Goal: Information Seeking & Learning: Learn about a topic

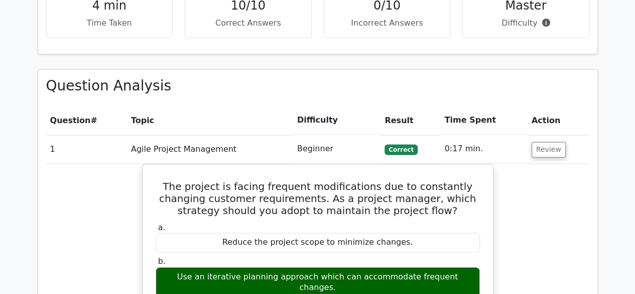
scroll to position [602, 0]
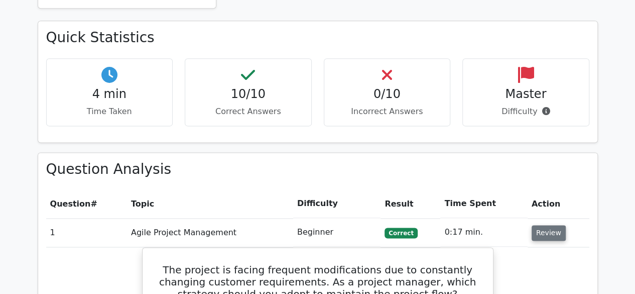
click at [552, 225] on button "Review" at bounding box center [549, 233] width 34 height 16
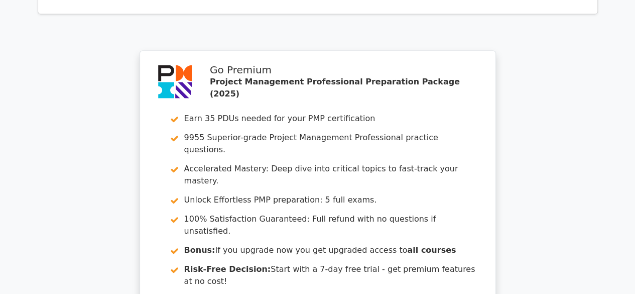
scroll to position [1211, 0]
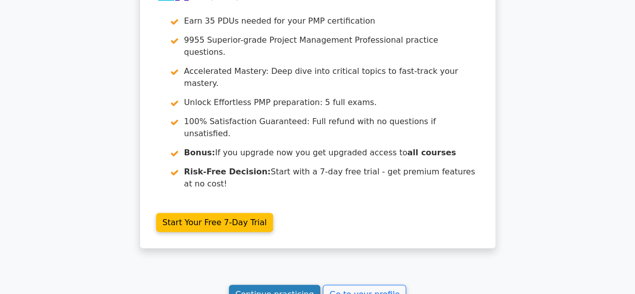
click at [276, 285] on link "Continue practicing" at bounding box center [275, 294] width 92 height 19
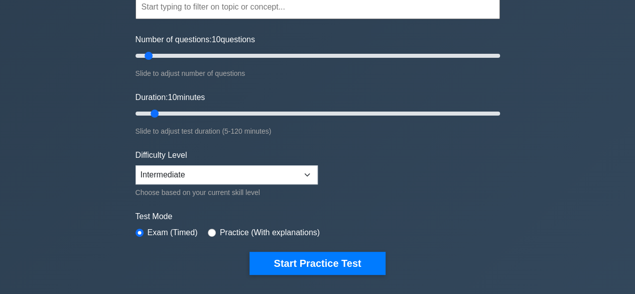
scroll to position [50, 0]
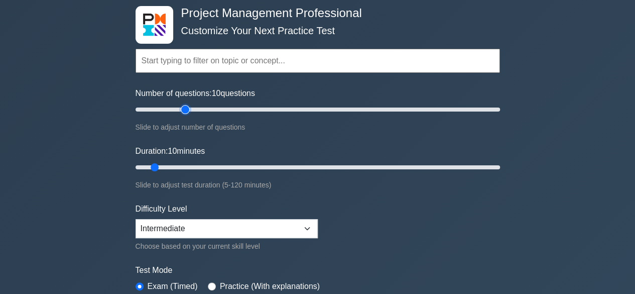
type input "30"
click at [184, 111] on input "Number of questions: 10 questions" at bounding box center [318, 109] width 364 height 12
type input "15"
click at [167, 165] on input "Duration: 10 minutes" at bounding box center [318, 167] width 364 height 12
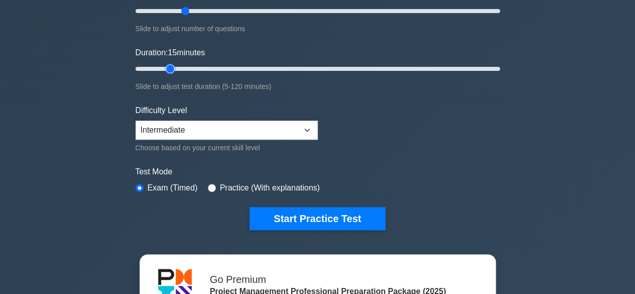
scroll to position [151, 0]
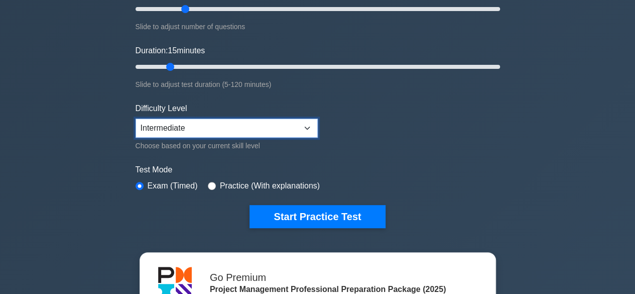
click at [263, 126] on select "Beginner Intermediate Expert" at bounding box center [227, 127] width 182 height 19
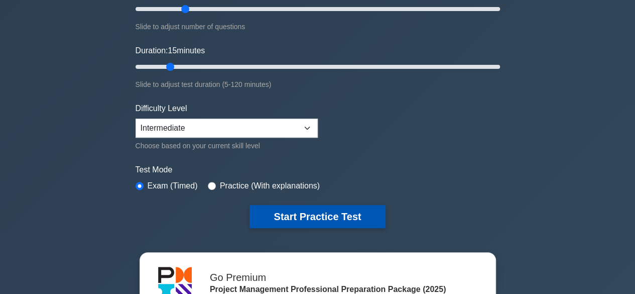
click at [304, 215] on button "Start Practice Test" at bounding box center [317, 216] width 136 height 23
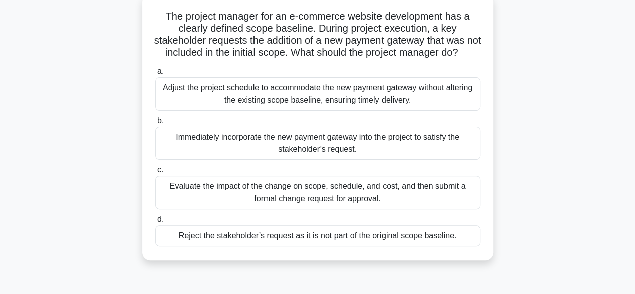
scroll to position [50, 0]
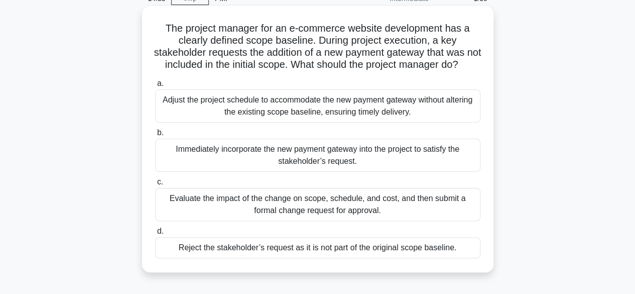
click at [320, 216] on div "Evaluate the impact of the change on scope, schedule, and cost, and then submit…" at bounding box center [317, 204] width 325 height 33
click at [155, 185] on input "c. Evaluate the impact of the change on scope, schedule, and cost, and then sub…" at bounding box center [155, 182] width 0 height 7
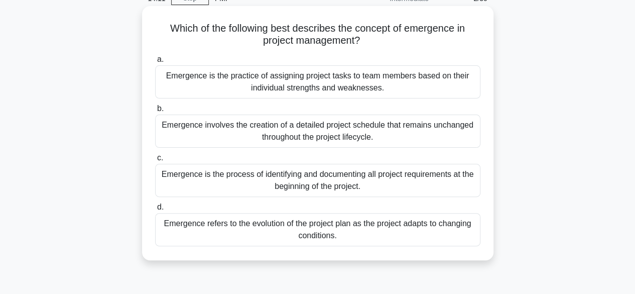
click at [297, 229] on div "Emergence refers to the evolution of the project plan as the project adapts to …" at bounding box center [317, 229] width 325 height 33
click at [155, 210] on input "d. Emergence refers to the evolution of the project plan as the project adapts …" at bounding box center [155, 207] width 0 height 7
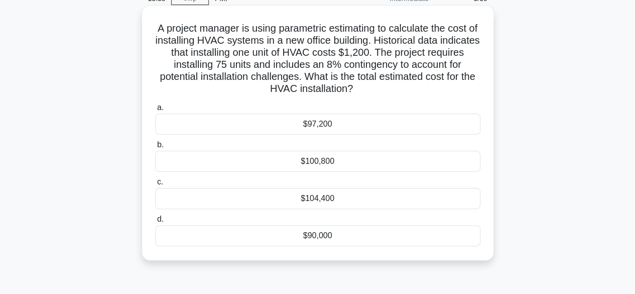
click at [305, 122] on div "$97,200" at bounding box center [317, 123] width 325 height 21
click at [155, 111] on input "a. $97,200" at bounding box center [155, 107] width 0 height 7
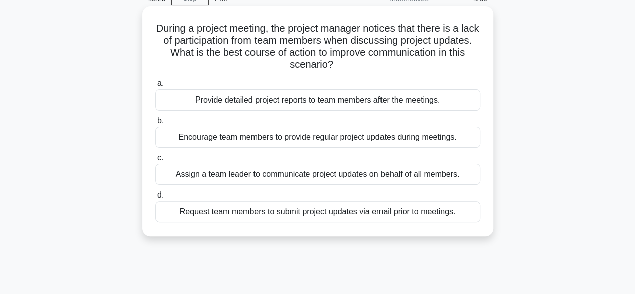
click at [311, 136] on div "Encourage team members to provide regular project updates during meetings." at bounding box center [317, 136] width 325 height 21
click at [155, 124] on input "b. Encourage team members to provide regular project updates during meetings." at bounding box center [155, 120] width 0 height 7
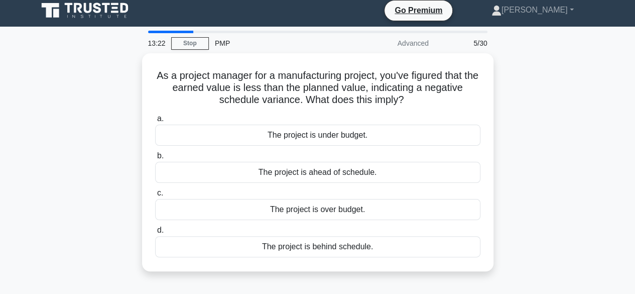
scroll to position [0, 0]
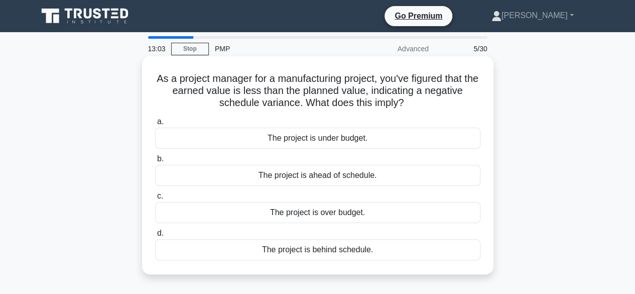
click at [333, 213] on div "The project is over budget." at bounding box center [317, 212] width 325 height 21
click at [155, 199] on input "c. The project is over budget." at bounding box center [155, 196] width 0 height 7
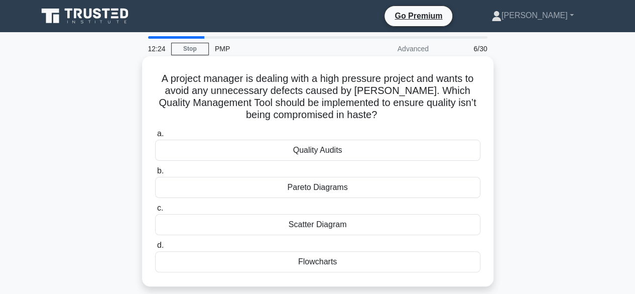
click at [321, 151] on div "Quality Audits" at bounding box center [317, 150] width 325 height 21
click at [155, 137] on input "a. Quality Audits" at bounding box center [155, 133] width 0 height 7
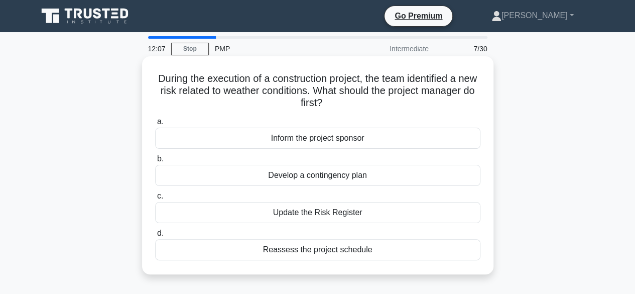
click at [314, 212] on div "Update the Risk Register" at bounding box center [317, 212] width 325 height 21
click at [155, 199] on input "c. Update the Risk Register" at bounding box center [155, 196] width 0 height 7
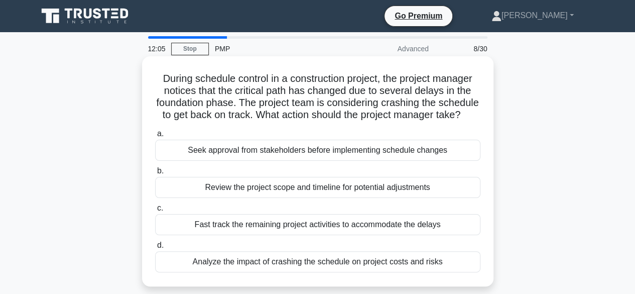
scroll to position [50, 0]
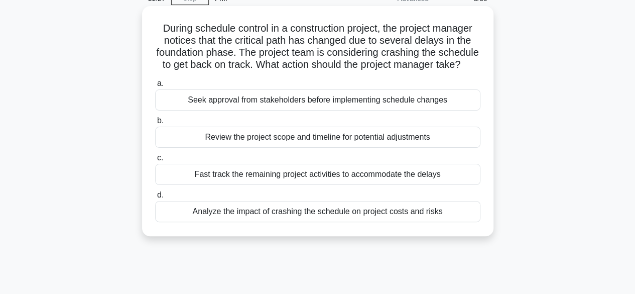
click at [290, 222] on div "Analyze the impact of crashing the schedule on project costs and risks" at bounding box center [317, 211] width 325 height 21
click at [155, 198] on input "d. Analyze the impact of crashing the schedule on project costs and risks" at bounding box center [155, 195] width 0 height 7
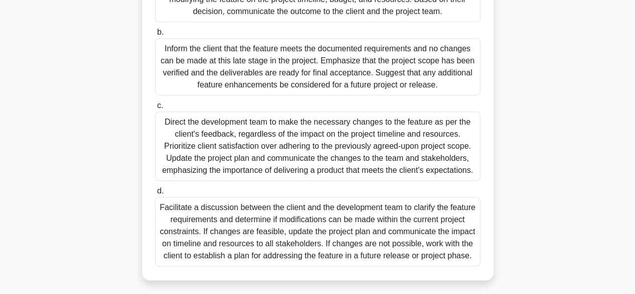
scroll to position [287, 0]
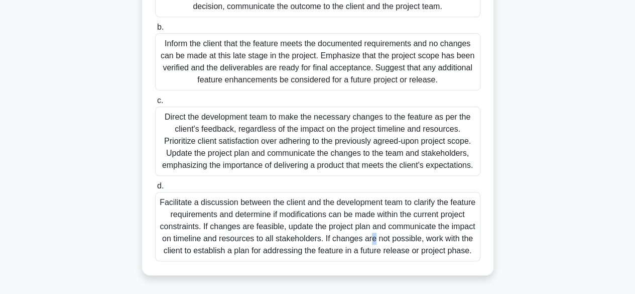
click at [289, 221] on div "Facilitate a discussion between the client and the development team to clarify …" at bounding box center [317, 226] width 325 height 69
click at [211, 212] on div "Facilitate a discussion between the client and the development team to clarify …" at bounding box center [317, 226] width 325 height 69
click at [181, 193] on div "Facilitate a discussion between the client and the development team to clarify …" at bounding box center [317, 226] width 325 height 69
click at [155, 189] on input "d. Facilitate a discussion between the client and the development team to clari…" at bounding box center [155, 186] width 0 height 7
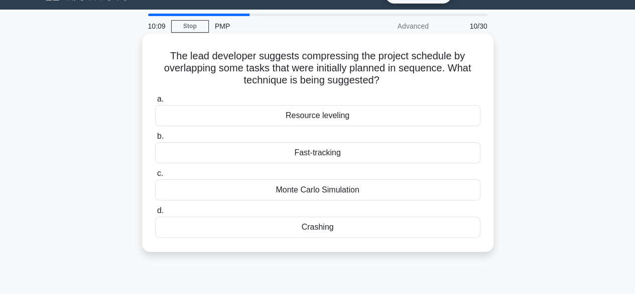
scroll to position [0, 0]
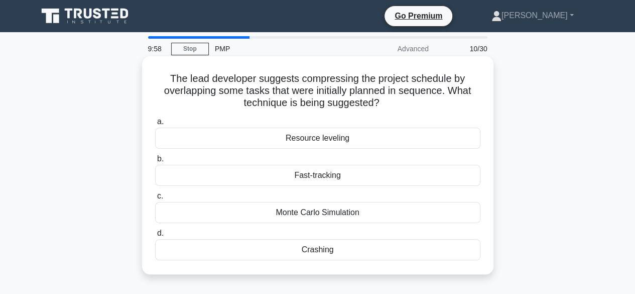
click at [313, 178] on div "Fast-tracking" at bounding box center [317, 175] width 325 height 21
click at [155, 162] on input "b. Fast-tracking" at bounding box center [155, 159] width 0 height 7
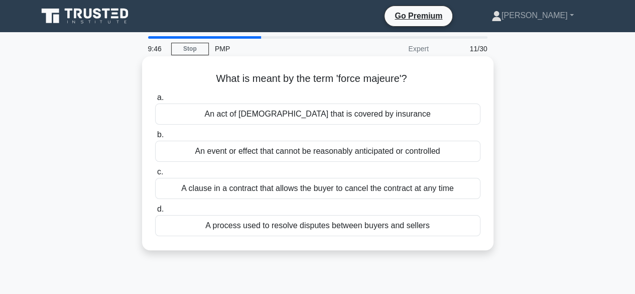
click at [253, 154] on div "An event or effect that cannot be reasonably anticipated or controlled" at bounding box center [317, 151] width 325 height 21
click at [155, 138] on input "b. An event or effect that cannot be reasonably anticipated or controlled" at bounding box center [155, 134] width 0 height 7
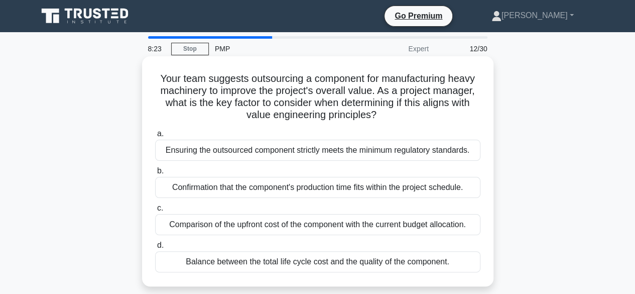
click at [276, 261] on div "Balance between the total life cycle cost and the quality of the component." at bounding box center [317, 261] width 325 height 21
click at [155, 248] on input "d. Balance between the total life cycle cost and the quality of the component." at bounding box center [155, 245] width 0 height 7
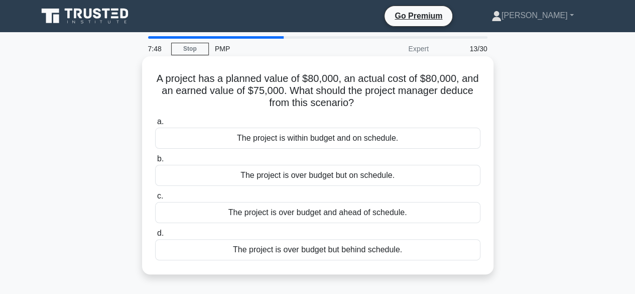
click at [324, 250] on div "The project is over budget but behind schedule." at bounding box center [317, 249] width 325 height 21
click at [155, 236] on input "d. The project is over budget but behind schedule." at bounding box center [155, 233] width 0 height 7
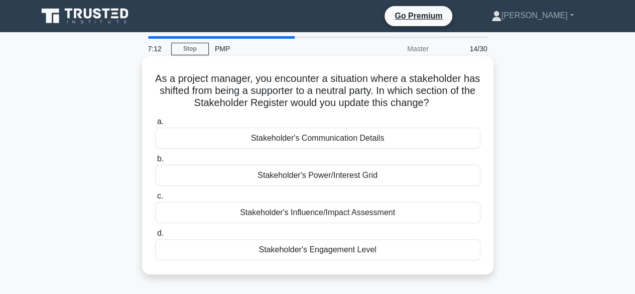
click at [332, 142] on div "Stakeholder's Communication Details" at bounding box center [317, 137] width 325 height 21
click at [155, 125] on input "a. Stakeholder's Communication Details" at bounding box center [155, 121] width 0 height 7
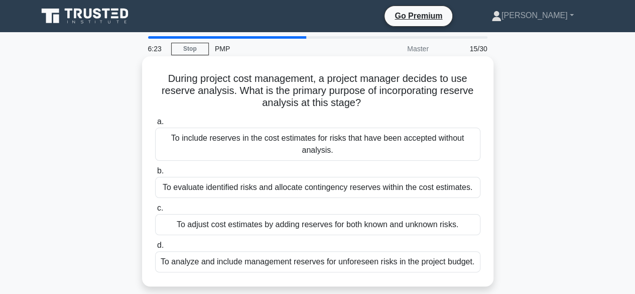
click at [352, 188] on div "To evaluate identified risks and allocate contingency reserves within the cost …" at bounding box center [317, 187] width 325 height 21
click at [155, 174] on input "b. To evaluate identified risks and allocate contingency reserves within the co…" at bounding box center [155, 171] width 0 height 7
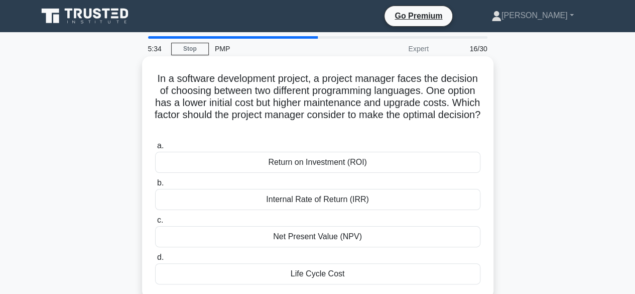
click at [322, 277] on div "Life Cycle Cost" at bounding box center [317, 273] width 325 height 21
click at [155, 260] on input "d. Life Cycle Cost" at bounding box center [155, 257] width 0 height 7
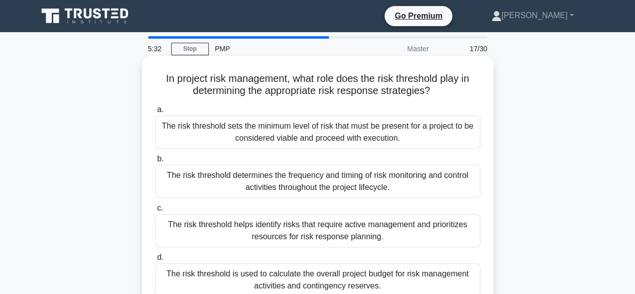
scroll to position [50, 0]
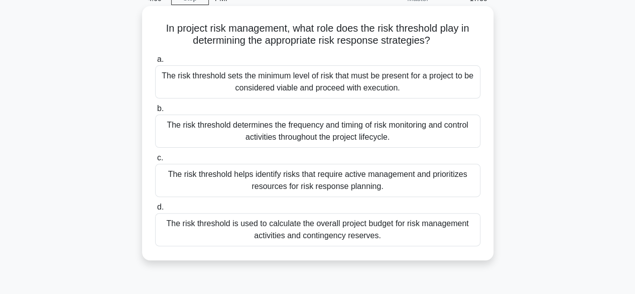
click at [342, 83] on div "The risk threshold sets the minimum level of risk that must be present for a pr…" at bounding box center [317, 81] width 325 height 33
click at [155, 63] on input "a. The risk threshold sets the minimum level of risk that must be present for a…" at bounding box center [155, 59] width 0 height 7
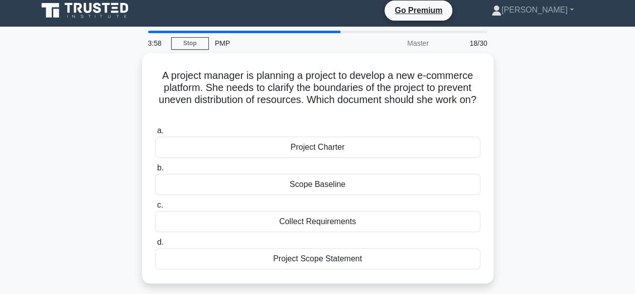
scroll to position [0, 0]
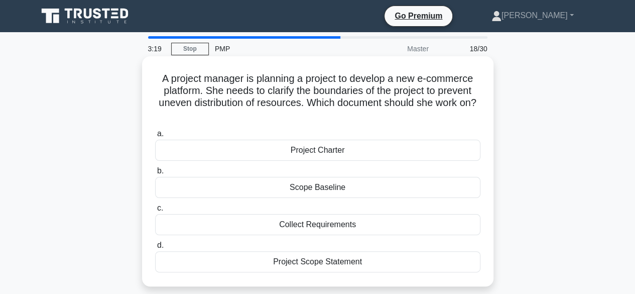
click at [317, 190] on div "Scope Baseline" at bounding box center [317, 187] width 325 height 21
click at [155, 174] on input "b. Scope Baseline" at bounding box center [155, 171] width 0 height 7
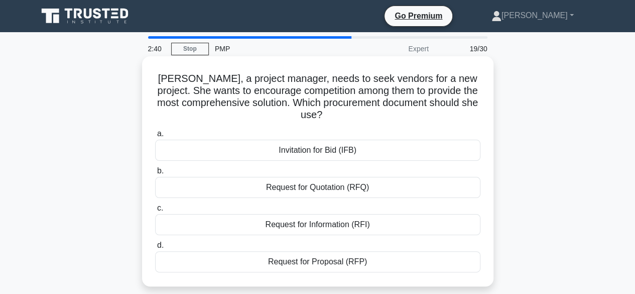
click at [311, 151] on div "Invitation for Bid (IFB)" at bounding box center [317, 150] width 325 height 21
click at [155, 137] on input "a. Invitation for Bid (IFB)" at bounding box center [155, 133] width 0 height 7
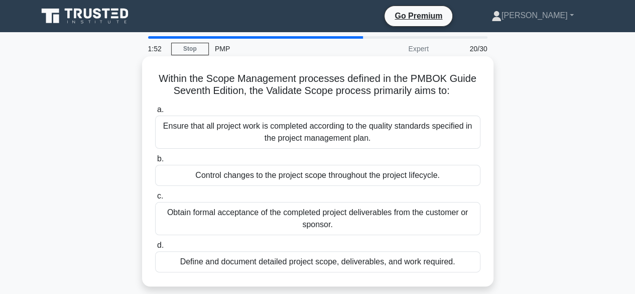
click at [305, 133] on div "Ensure that all project work is completed according to the quality standards sp…" at bounding box center [317, 131] width 325 height 33
click at [155, 113] on input "a. Ensure that all project work is completed according to the quality standards…" at bounding box center [155, 109] width 0 height 7
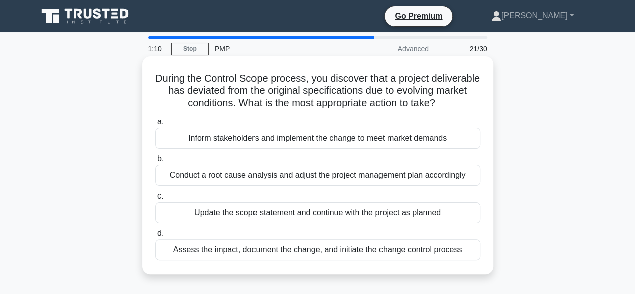
click at [316, 259] on div "Assess the impact, document the change, and initiate the change control process" at bounding box center [317, 249] width 325 height 21
click at [155, 236] on input "d. Assess the impact, document the change, and initiate the change control proc…" at bounding box center [155, 233] width 0 height 7
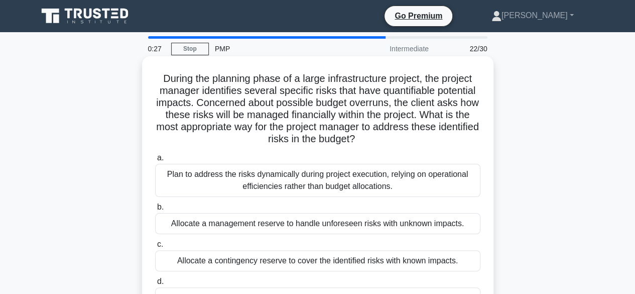
scroll to position [50, 0]
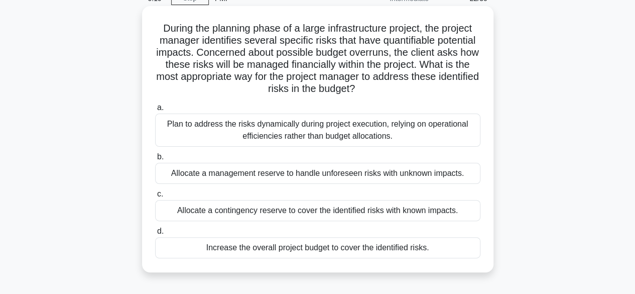
click at [279, 210] on div "Allocate a contingency reserve to cover the identified risks with known impacts." at bounding box center [317, 210] width 325 height 21
click at [155, 197] on input "c. Allocate a contingency reserve to cover the identified risks with known impa…" at bounding box center [155, 194] width 0 height 7
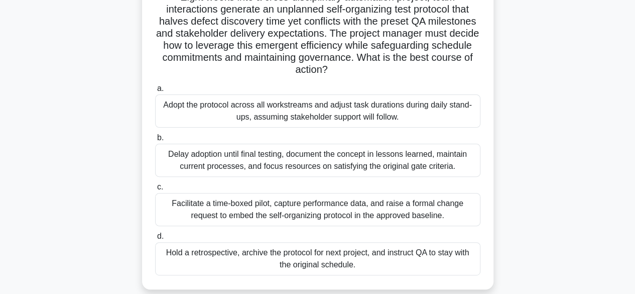
scroll to position [100, 0]
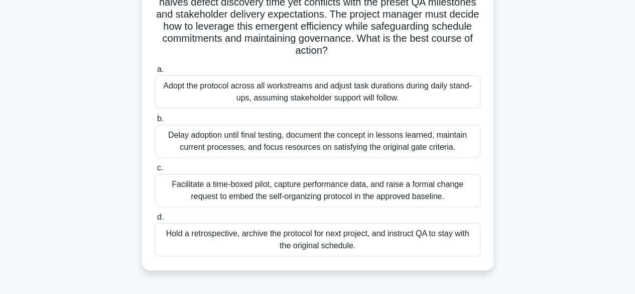
click at [309, 189] on div "Facilitate a time-boxed pilot, capture performance data, and raise a formal cha…" at bounding box center [317, 190] width 325 height 33
click at [155, 171] on input "c. Facilitate a time-boxed pilot, capture performance data, and raise a formal …" at bounding box center [155, 168] width 0 height 7
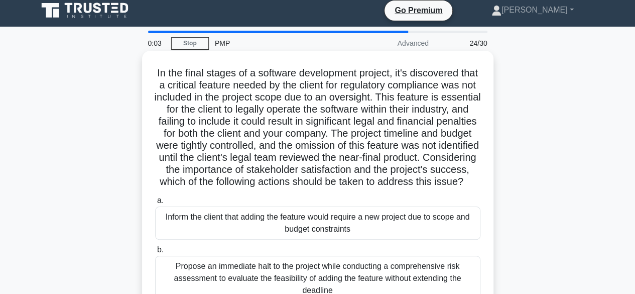
scroll to position [0, 0]
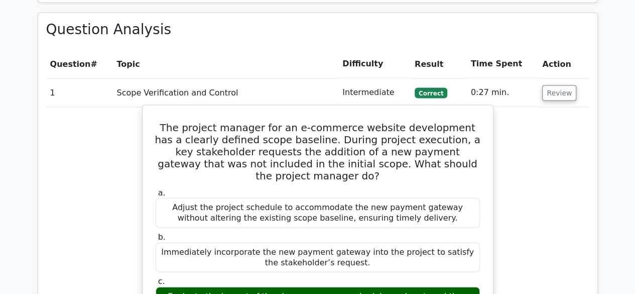
scroll to position [1004, 0]
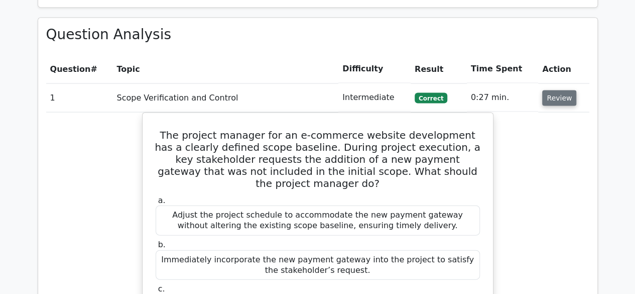
click at [557, 90] on button "Review" at bounding box center [559, 98] width 34 height 16
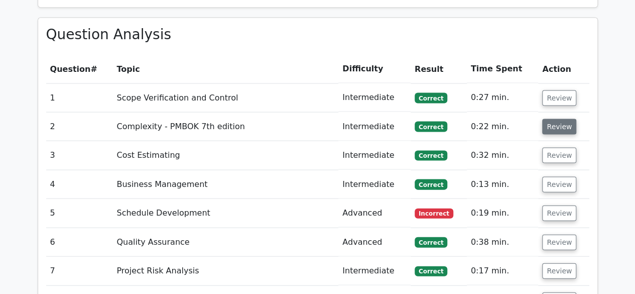
click at [557, 119] on button "Review" at bounding box center [559, 127] width 34 height 16
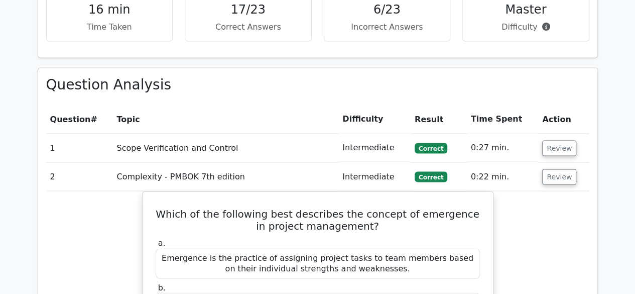
scroll to position [954, 0]
click at [555, 169] on button "Review" at bounding box center [559, 177] width 34 height 16
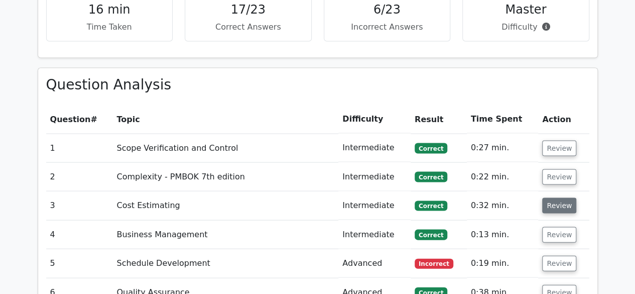
click at [551, 198] on button "Review" at bounding box center [559, 206] width 34 height 16
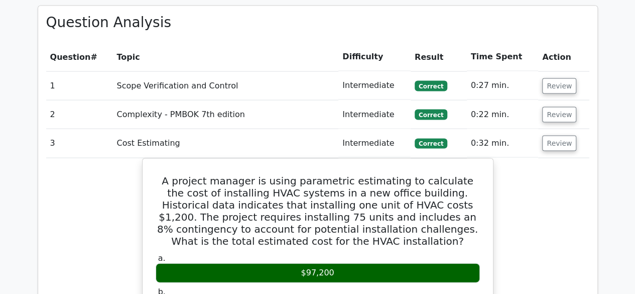
scroll to position [1004, 0]
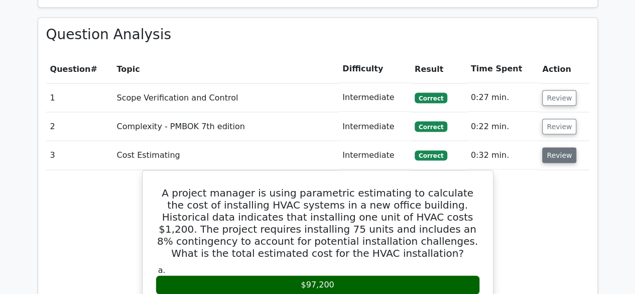
click at [558, 148] on button "Review" at bounding box center [559, 156] width 34 height 16
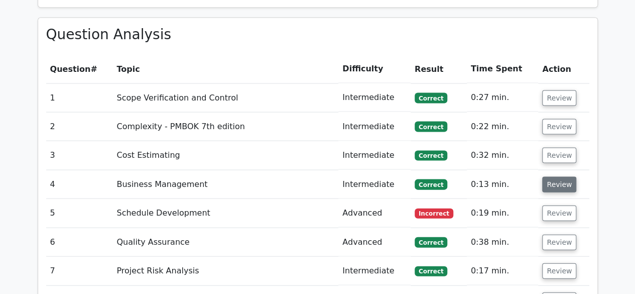
click at [550, 177] on button "Review" at bounding box center [559, 185] width 34 height 16
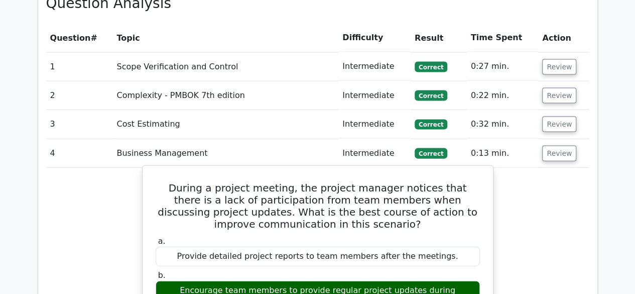
scroll to position [1054, 0]
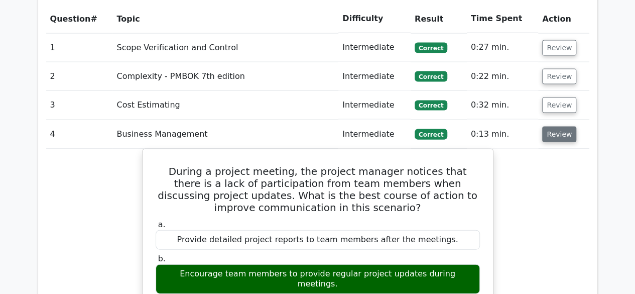
click at [558, 126] on button "Review" at bounding box center [559, 134] width 34 height 16
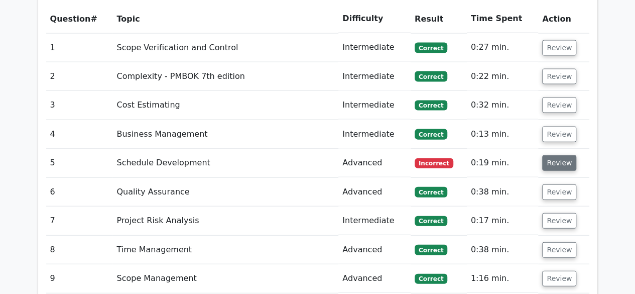
click at [548, 155] on button "Review" at bounding box center [559, 163] width 34 height 16
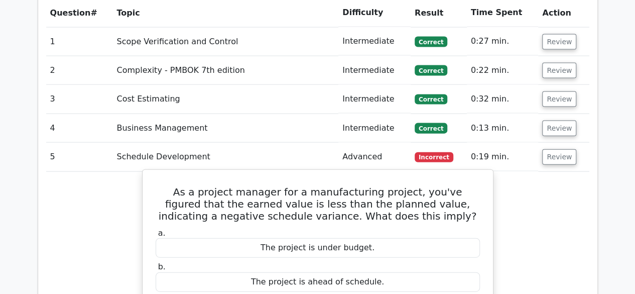
scroll to position [1104, 0]
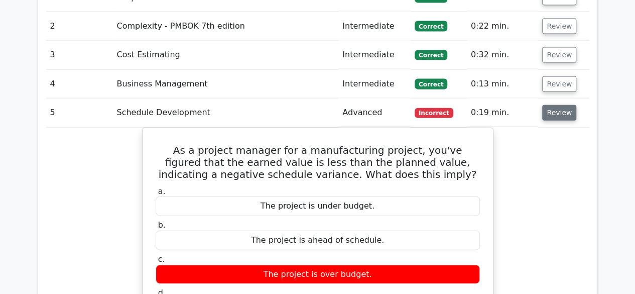
click at [552, 105] on button "Review" at bounding box center [559, 113] width 34 height 16
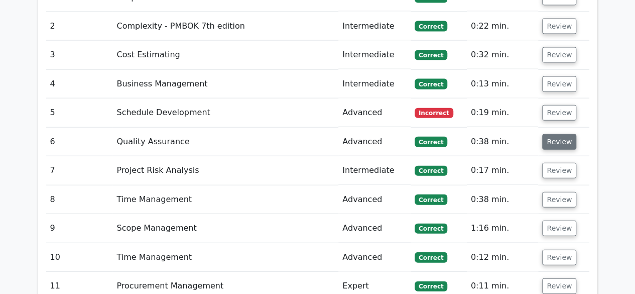
click at [550, 134] on button "Review" at bounding box center [559, 142] width 34 height 16
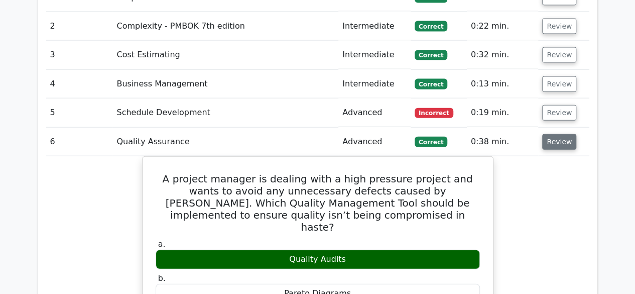
click at [555, 134] on button "Review" at bounding box center [559, 142] width 34 height 16
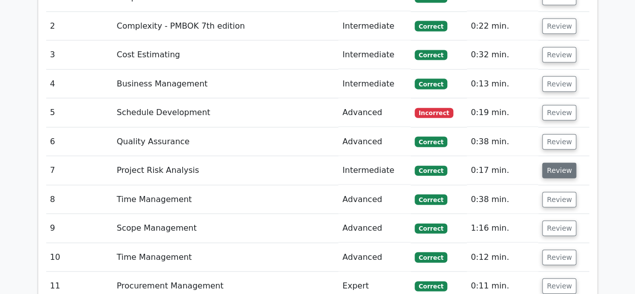
click at [563, 163] on button "Review" at bounding box center [559, 171] width 34 height 16
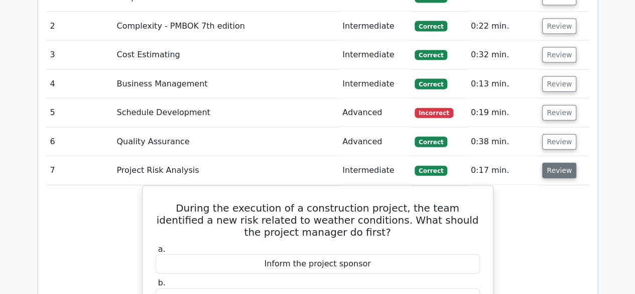
click at [554, 163] on button "Review" at bounding box center [559, 171] width 34 height 16
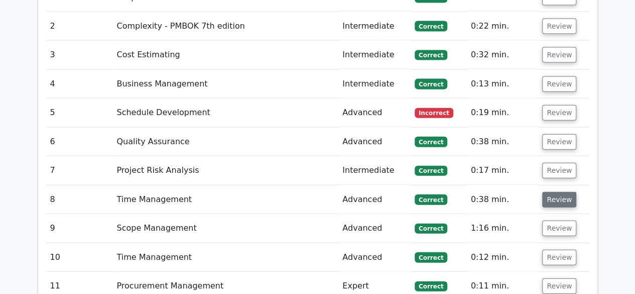
click at [553, 192] on button "Review" at bounding box center [559, 200] width 34 height 16
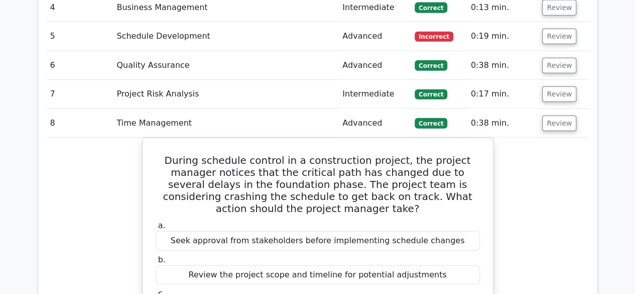
scroll to position [1154, 0]
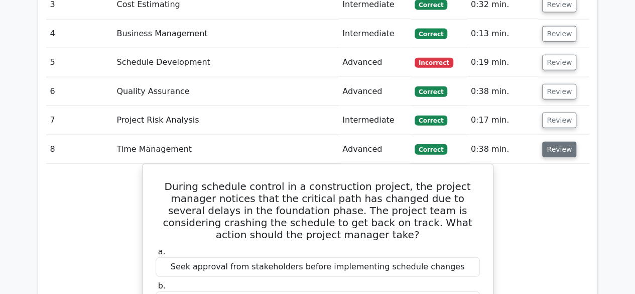
click at [556, 142] on button "Review" at bounding box center [559, 150] width 34 height 16
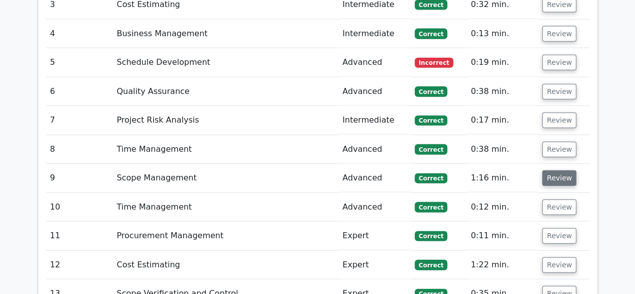
click at [553, 170] on button "Review" at bounding box center [559, 178] width 34 height 16
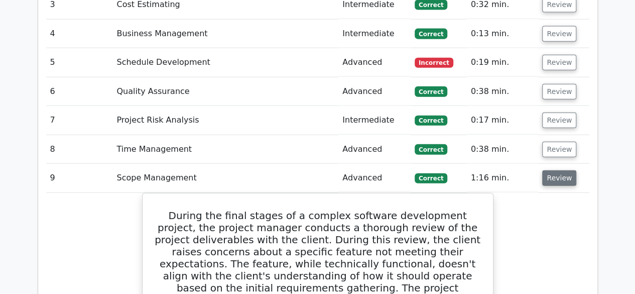
click at [553, 170] on button "Review" at bounding box center [559, 178] width 34 height 16
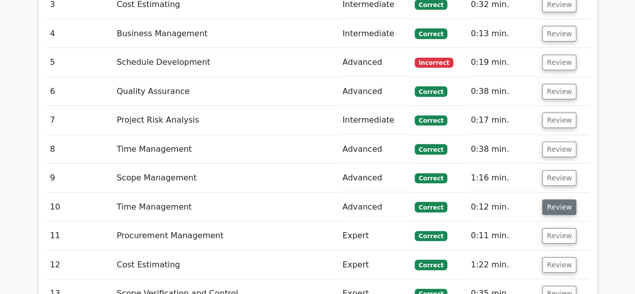
click at [555, 199] on button "Review" at bounding box center [559, 207] width 34 height 16
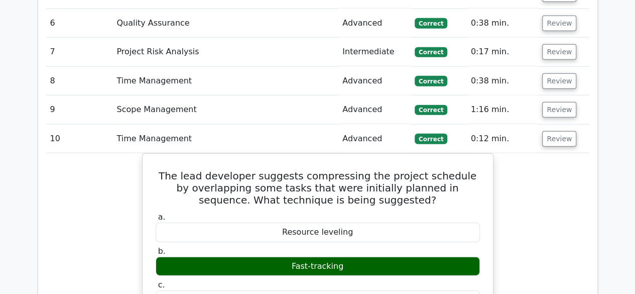
scroll to position [1205, 0]
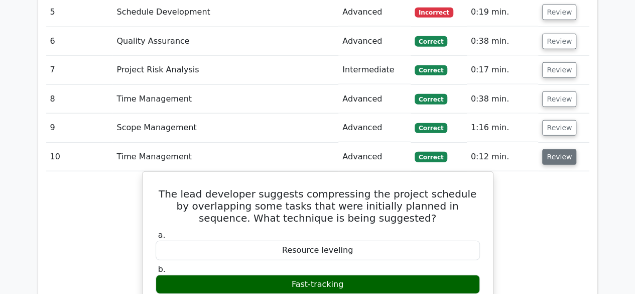
click at [558, 149] on button "Review" at bounding box center [559, 157] width 34 height 16
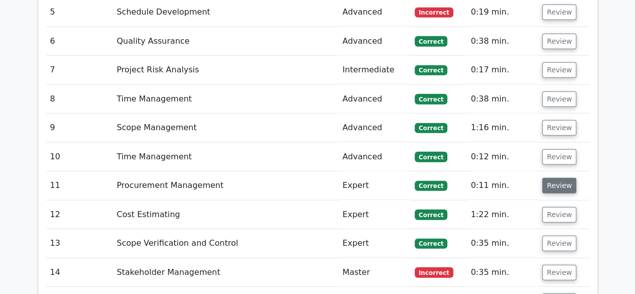
click at [552, 178] on button "Review" at bounding box center [559, 186] width 34 height 16
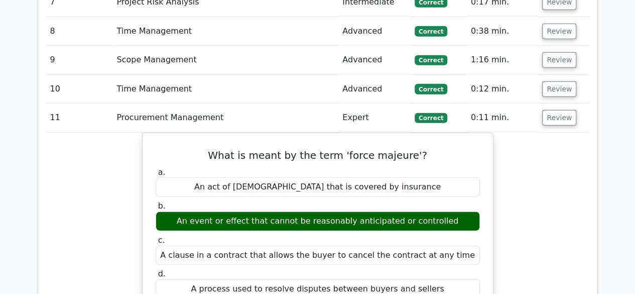
scroll to position [1255, 0]
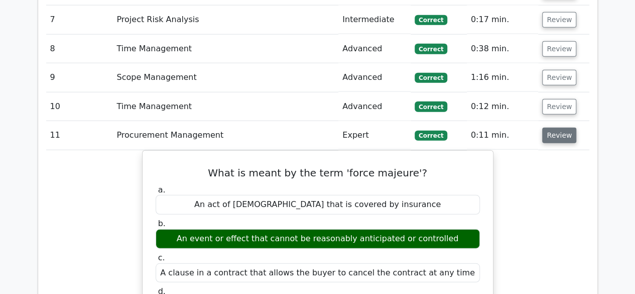
click at [558, 127] on button "Review" at bounding box center [559, 135] width 34 height 16
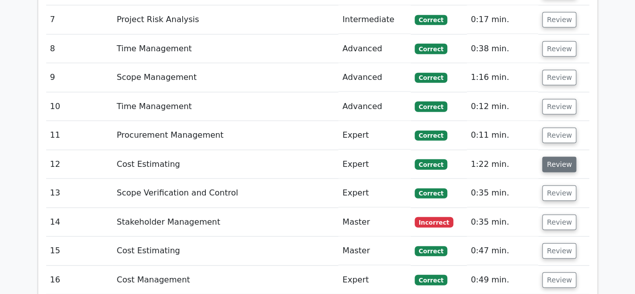
click at [559, 157] on button "Review" at bounding box center [559, 165] width 34 height 16
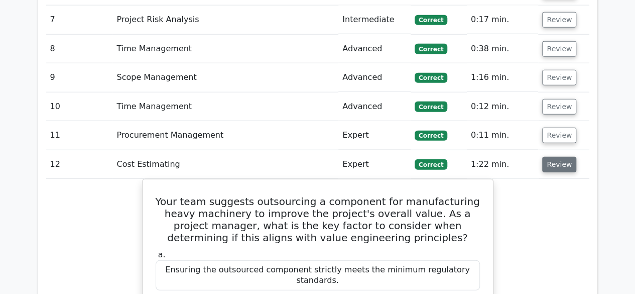
click at [560, 157] on button "Review" at bounding box center [559, 165] width 34 height 16
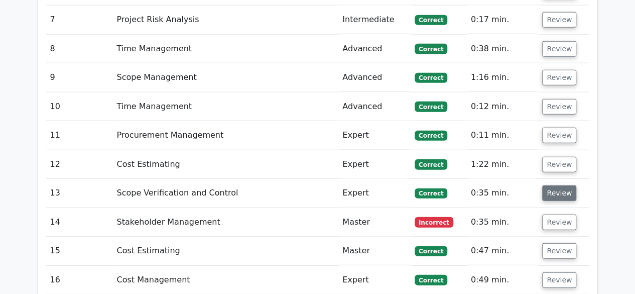
click at [558, 185] on button "Review" at bounding box center [559, 193] width 34 height 16
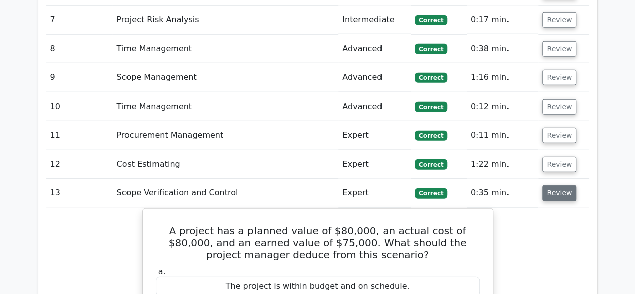
click at [559, 185] on button "Review" at bounding box center [559, 193] width 34 height 16
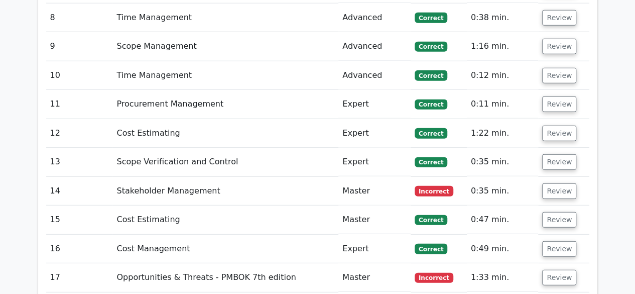
scroll to position [1305, 0]
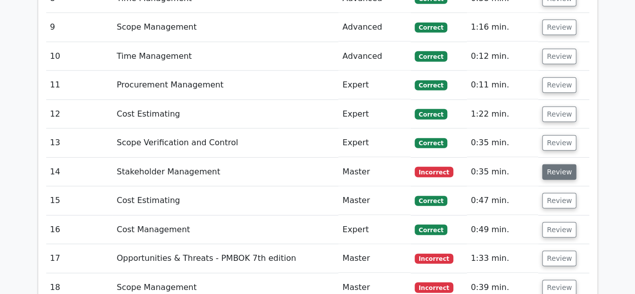
click at [560, 164] on button "Review" at bounding box center [559, 172] width 34 height 16
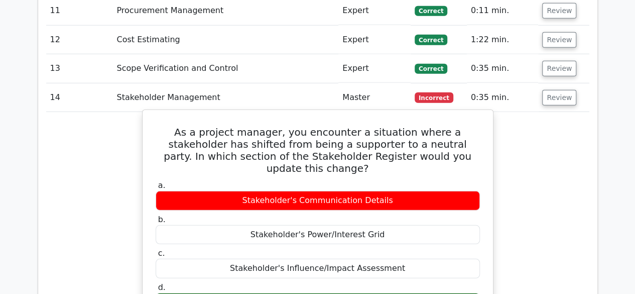
scroll to position [1355, 0]
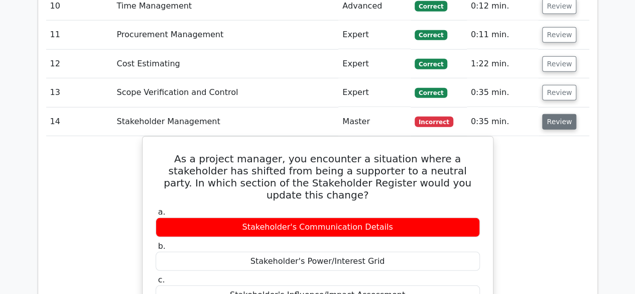
click at [567, 114] on button "Review" at bounding box center [559, 122] width 34 height 16
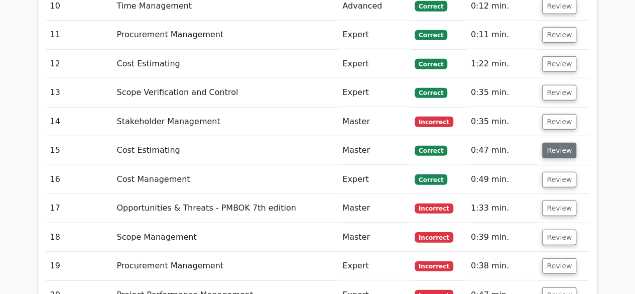
click at [549, 143] on button "Review" at bounding box center [559, 151] width 34 height 16
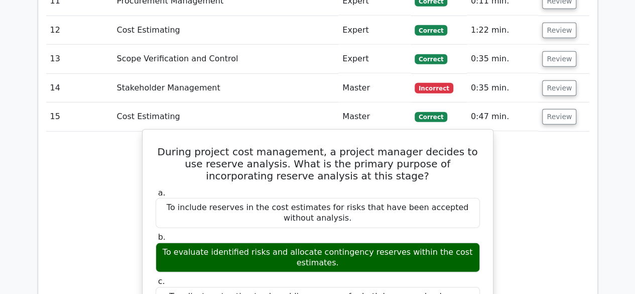
scroll to position [1405, 0]
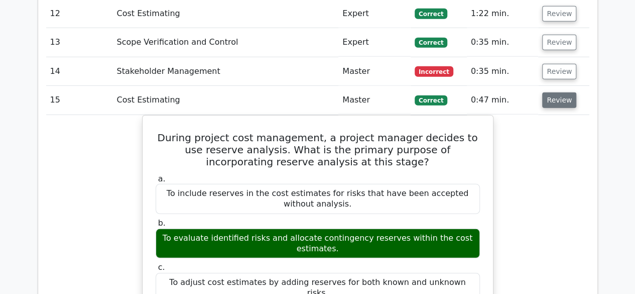
click at [547, 92] on button "Review" at bounding box center [559, 100] width 34 height 16
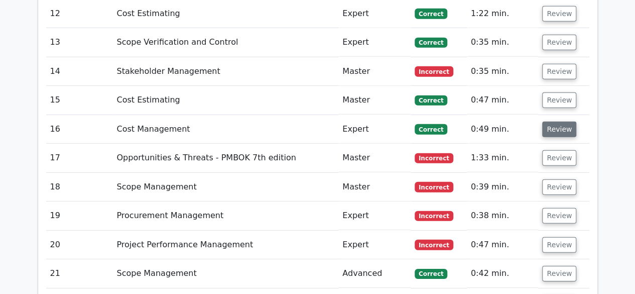
click at [562, 121] on button "Review" at bounding box center [559, 129] width 34 height 16
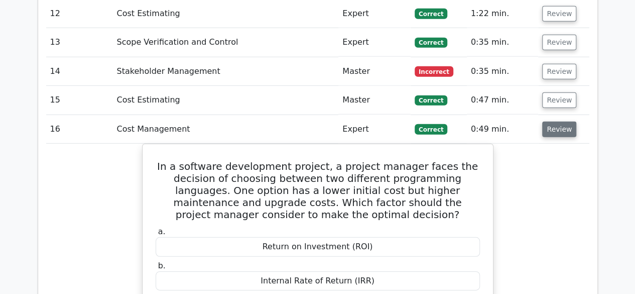
click at [559, 121] on button "Review" at bounding box center [559, 129] width 34 height 16
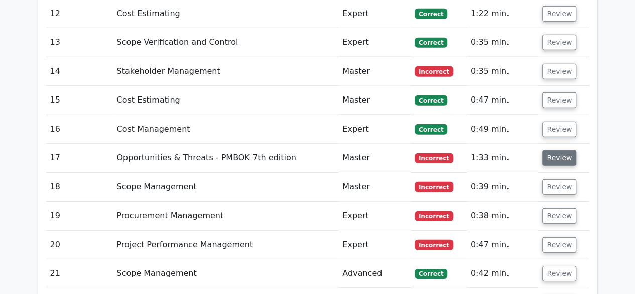
click at [560, 150] on button "Review" at bounding box center [559, 158] width 34 height 16
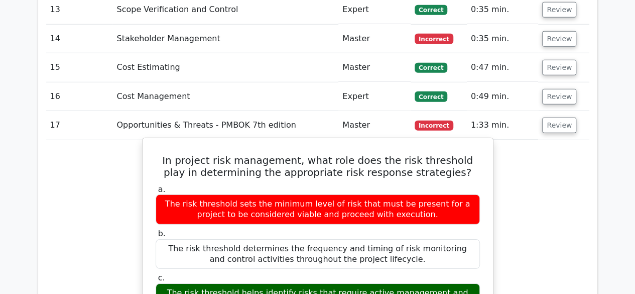
scroll to position [1456, 0]
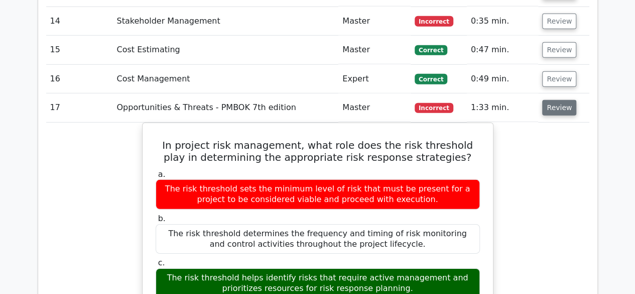
click at [562, 100] on button "Review" at bounding box center [559, 108] width 34 height 16
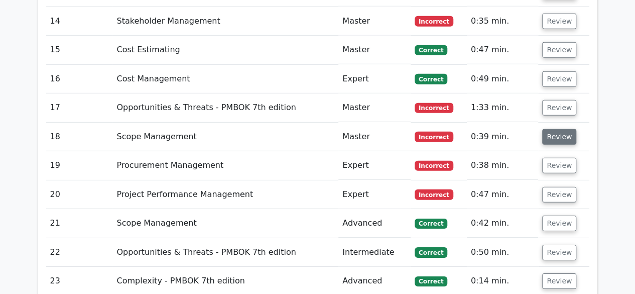
click at [556, 129] on button "Review" at bounding box center [559, 137] width 34 height 16
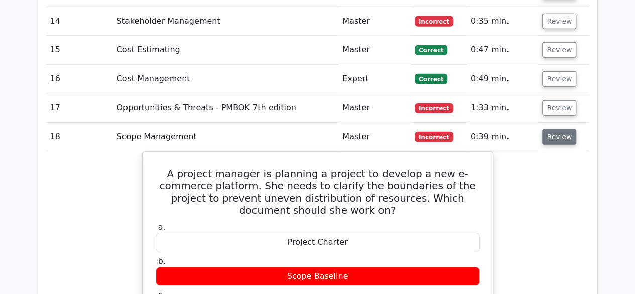
click at [564, 129] on button "Review" at bounding box center [559, 137] width 34 height 16
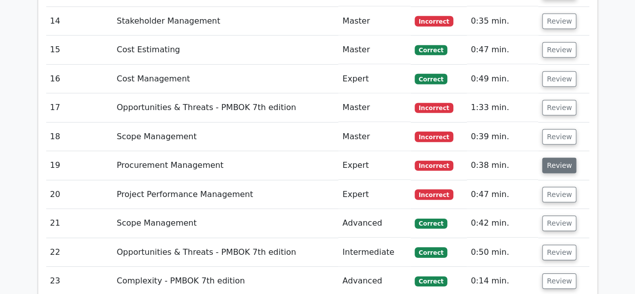
click at [558, 158] on button "Review" at bounding box center [559, 166] width 34 height 16
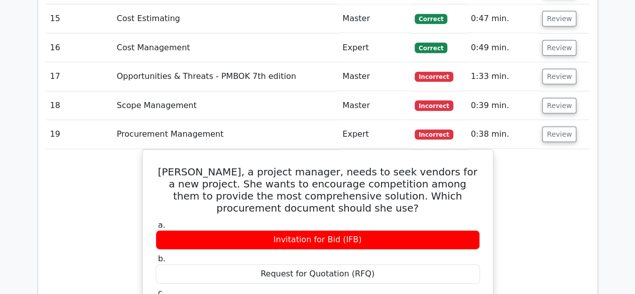
scroll to position [1506, 0]
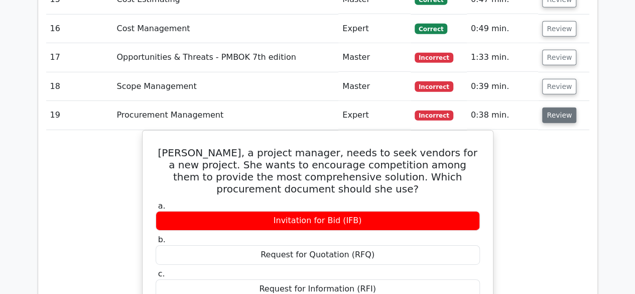
click at [558, 107] on button "Review" at bounding box center [559, 115] width 34 height 16
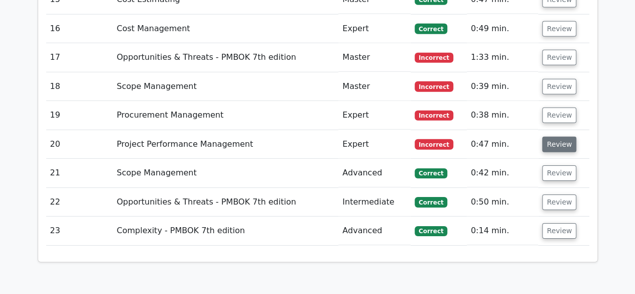
click at [561, 137] on button "Review" at bounding box center [559, 145] width 34 height 16
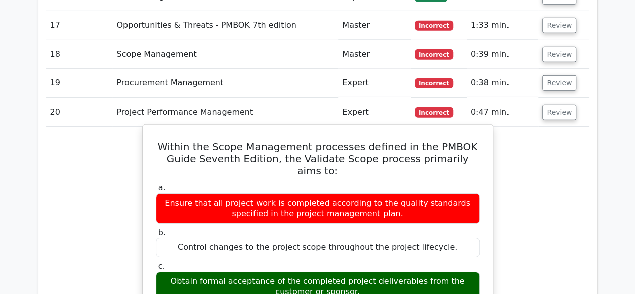
scroll to position [1556, 0]
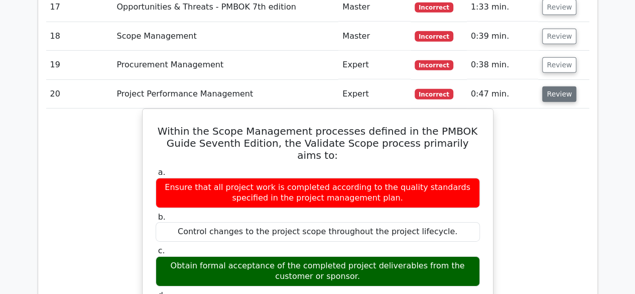
click at [560, 86] on button "Review" at bounding box center [559, 94] width 34 height 16
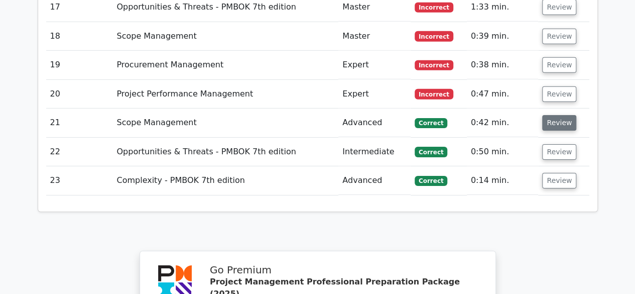
click at [558, 115] on button "Review" at bounding box center [559, 123] width 34 height 16
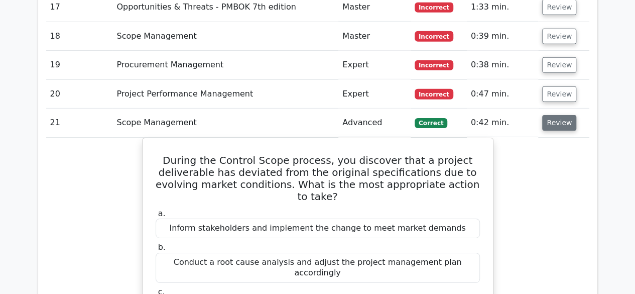
click at [563, 115] on button "Review" at bounding box center [559, 123] width 34 height 16
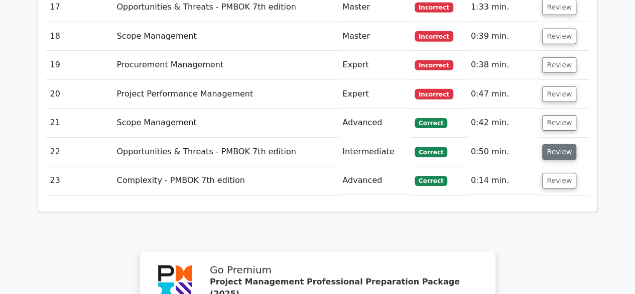
click at [555, 144] on button "Review" at bounding box center [559, 152] width 34 height 16
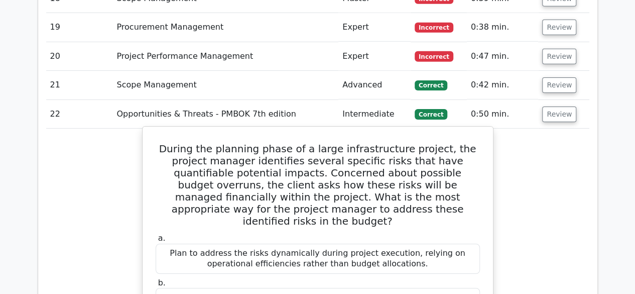
scroll to position [1606, 0]
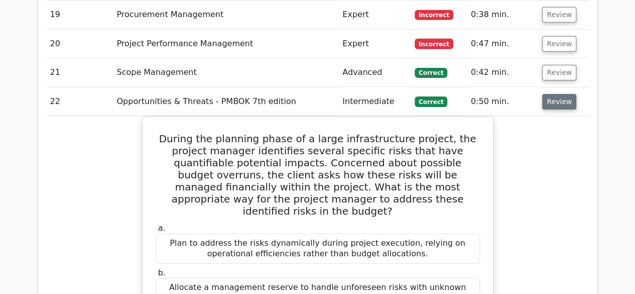
click at [560, 94] on button "Review" at bounding box center [559, 102] width 34 height 16
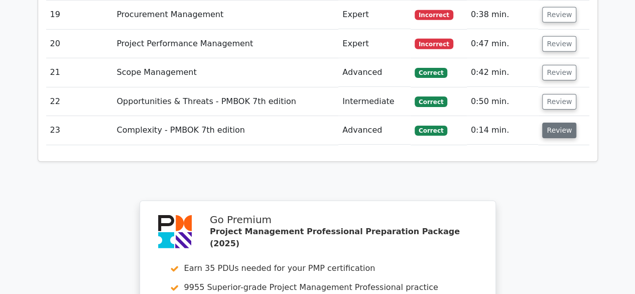
click at [555, 122] on button "Review" at bounding box center [559, 130] width 34 height 16
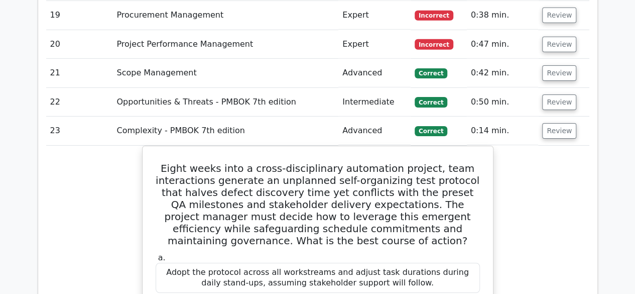
scroll to position [1556, 0]
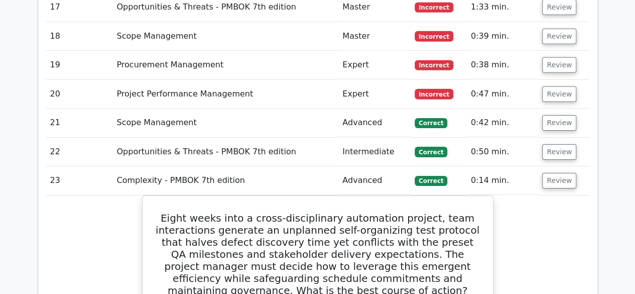
drag, startPoint x: 554, startPoint y: 124, endPoint x: 545, endPoint y: 135, distance: 14.6
click at [554, 173] on button "Review" at bounding box center [559, 181] width 34 height 16
